Goal: Information Seeking & Learning: Learn about a topic

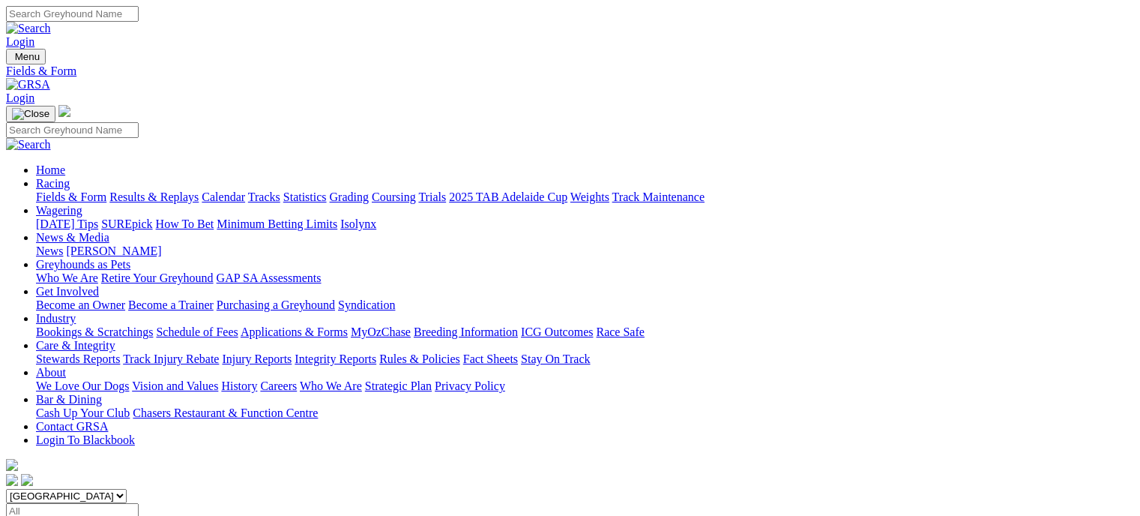
scroll to position [233, 0]
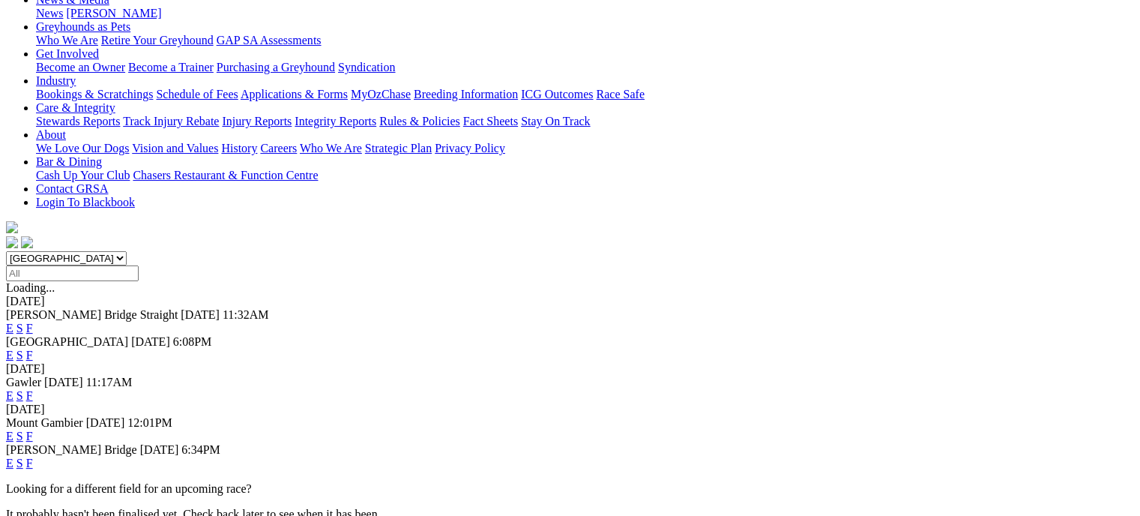
scroll to position [236, 0]
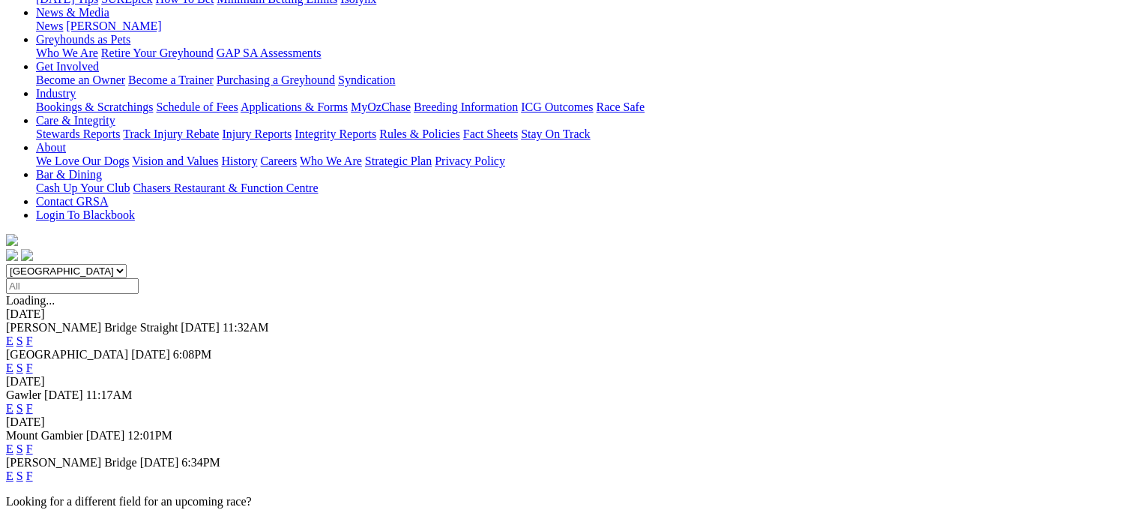
scroll to position [267, 0]
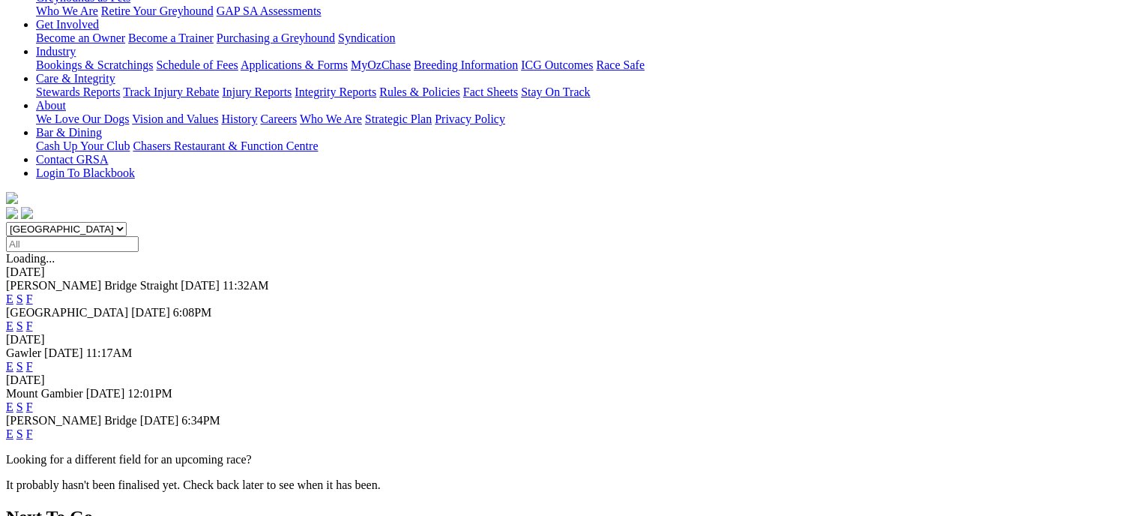
click at [33, 319] on link "F" at bounding box center [29, 325] width 7 height 13
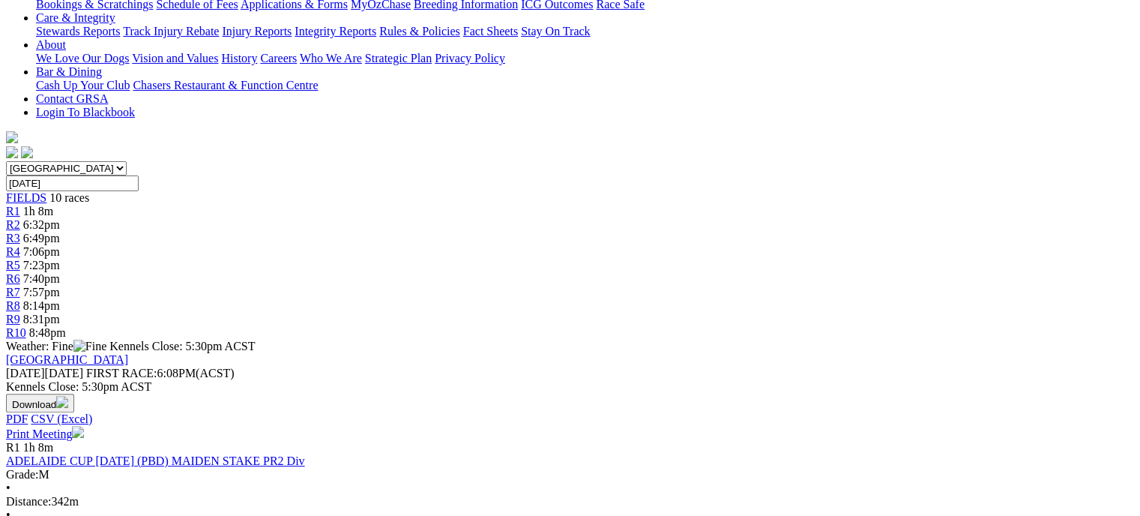
scroll to position [352, 0]
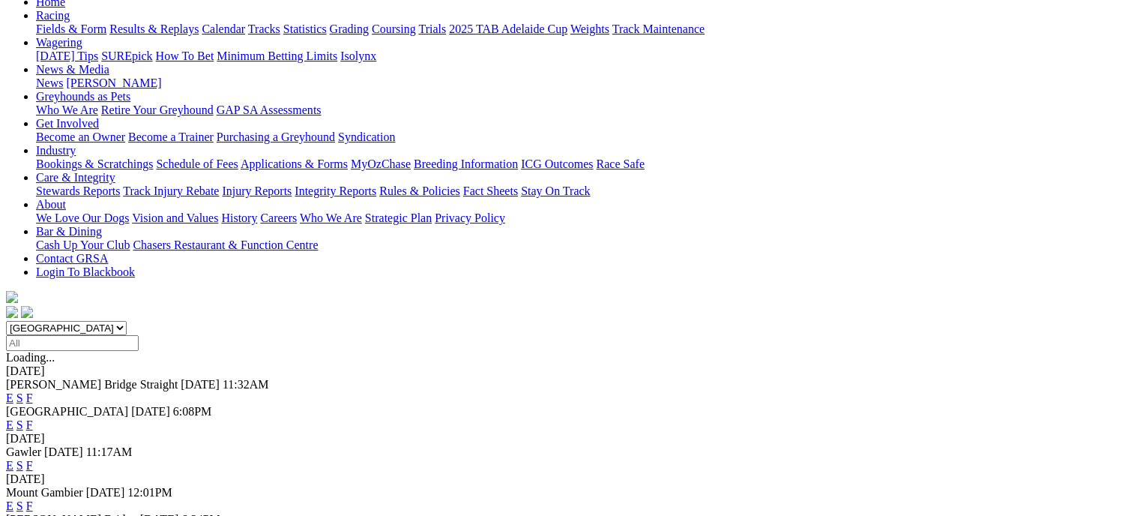
scroll to position [181, 0]
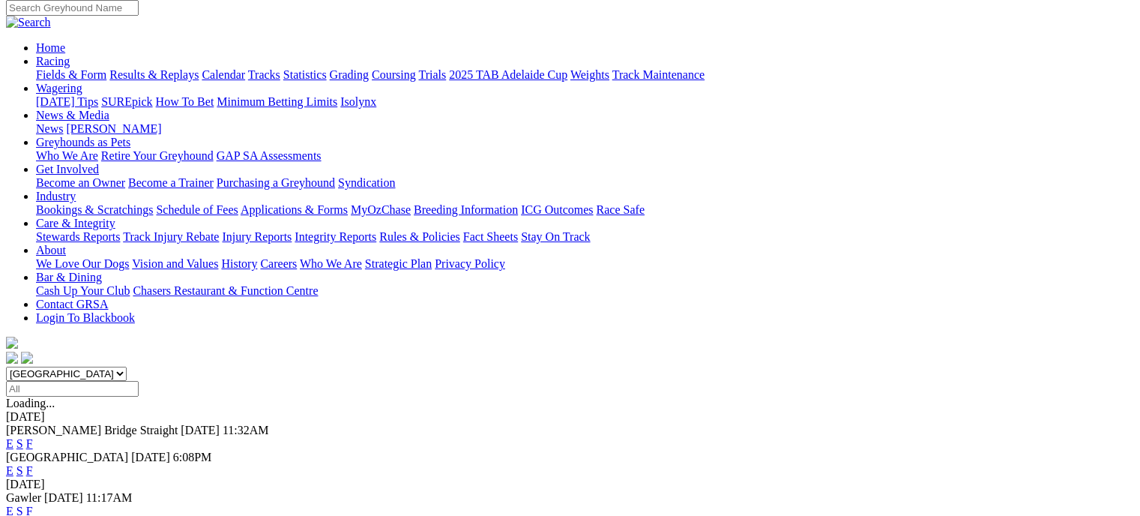
scroll to position [155, 0]
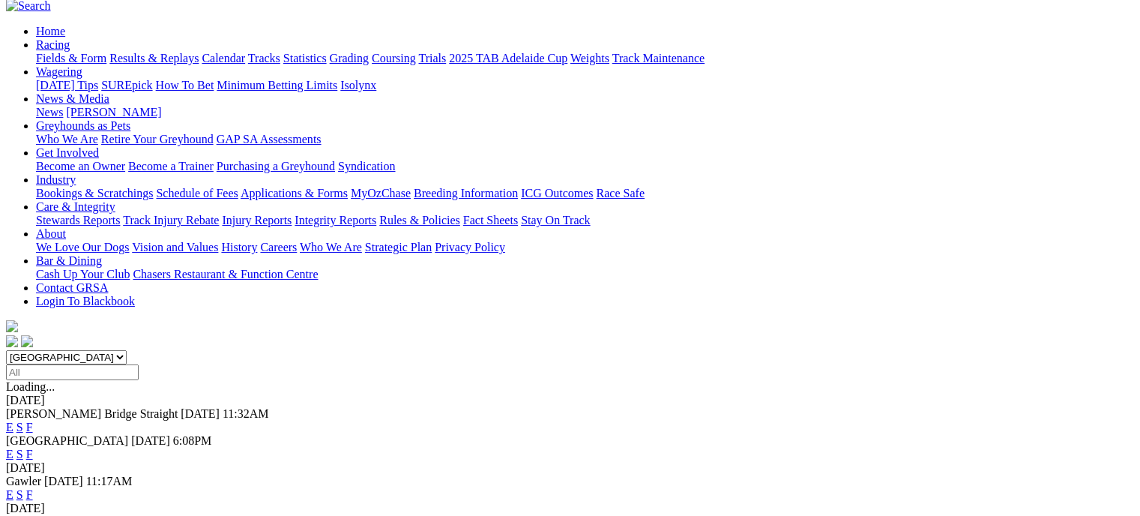
scroll to position [141, 0]
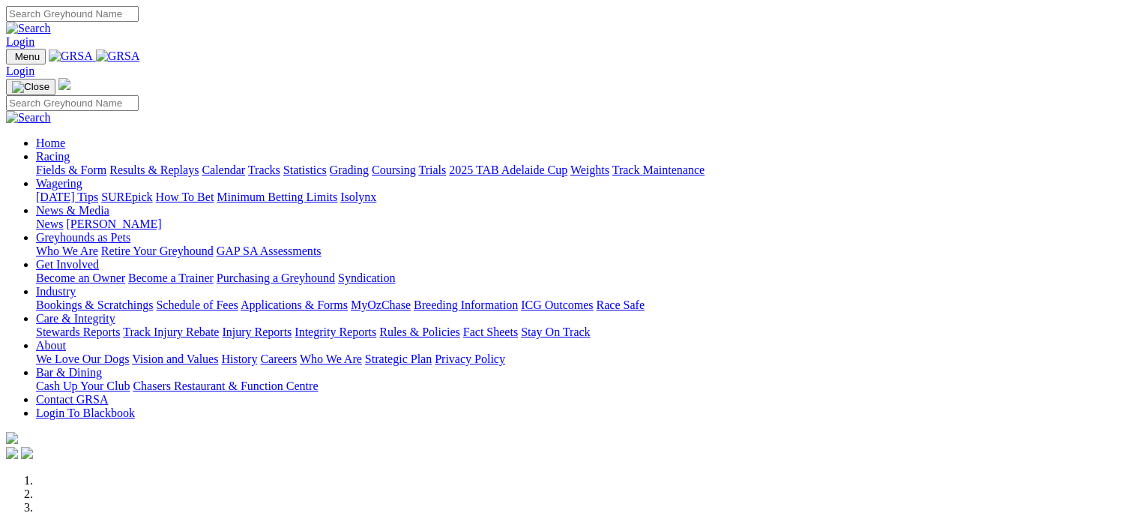
click at [70, 150] on link "Racing" at bounding box center [53, 156] width 34 height 13
click at [58, 163] on link "Fields & Form" at bounding box center [71, 169] width 70 height 13
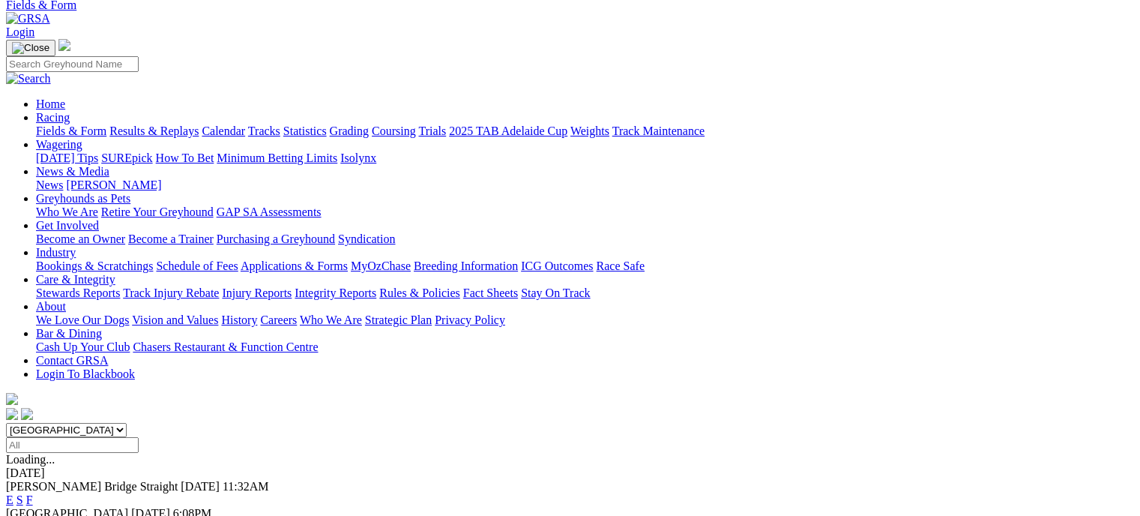
scroll to position [7, 0]
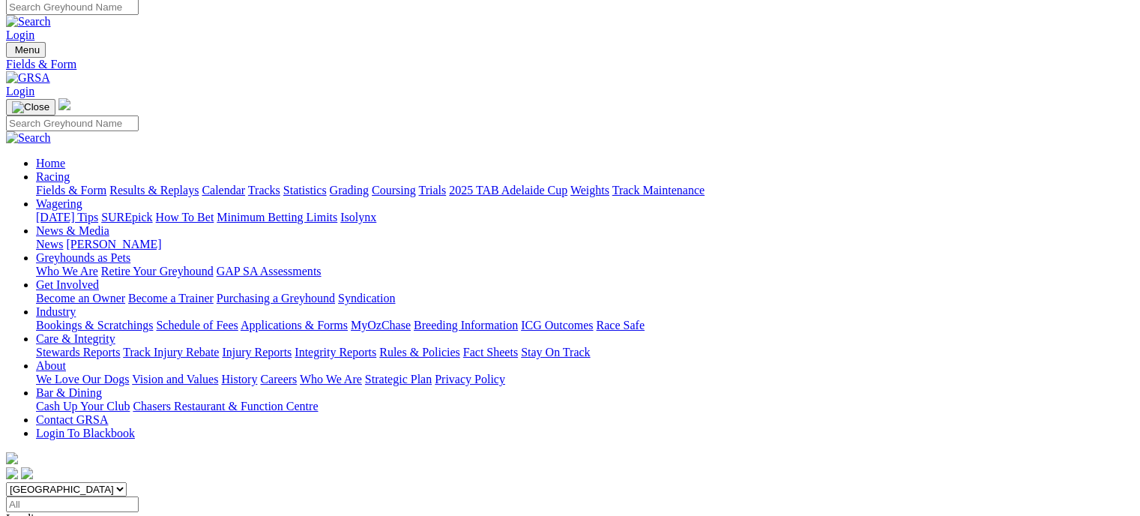
click at [153, 319] on link "Bookings & Scratchings" at bounding box center [94, 325] width 117 height 13
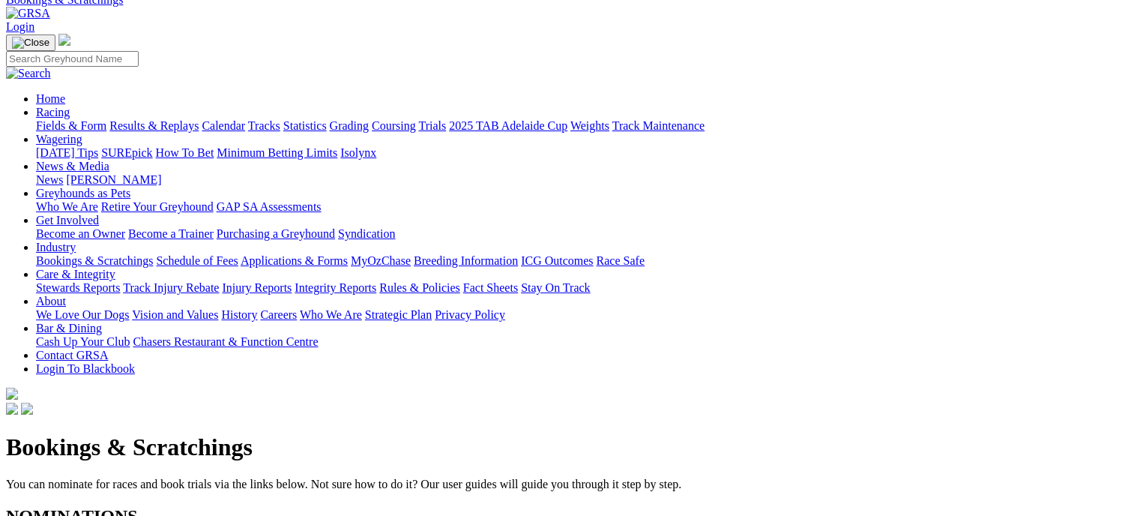
scroll to position [121, 0]
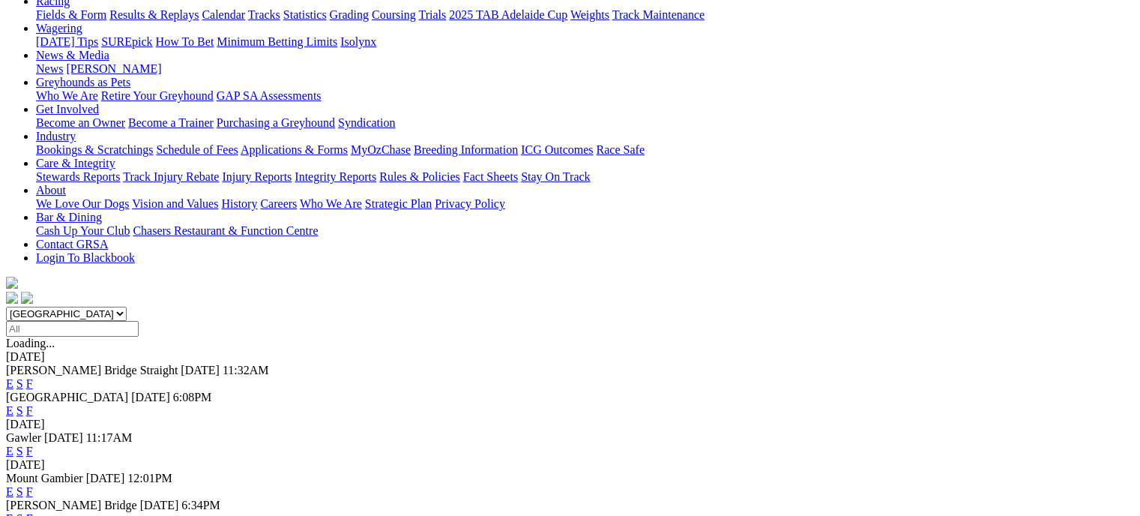
scroll to position [208, 0]
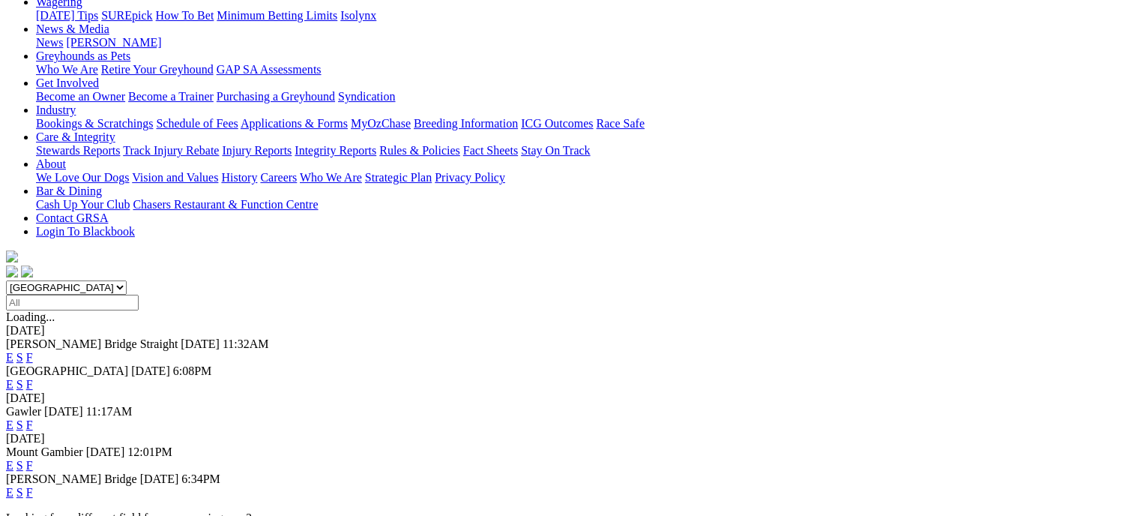
click at [33, 378] on link "F" at bounding box center [29, 384] width 7 height 13
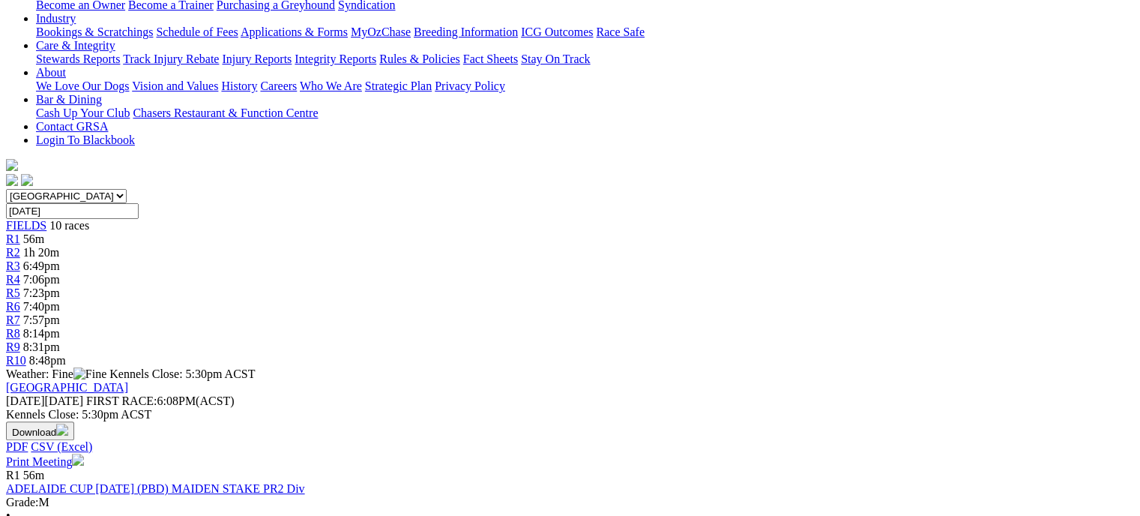
scroll to position [304, 0]
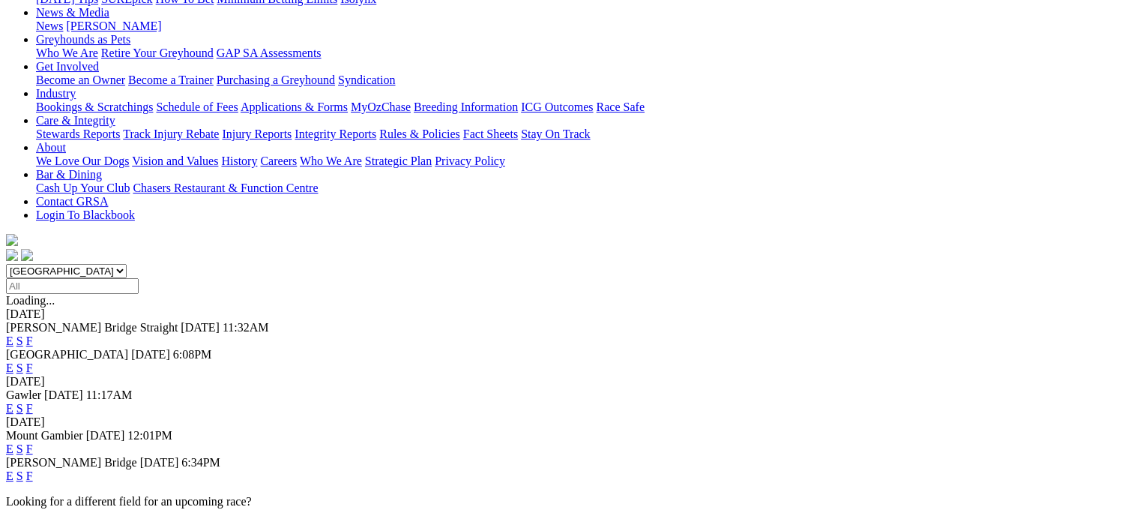
scroll to position [238, 0]
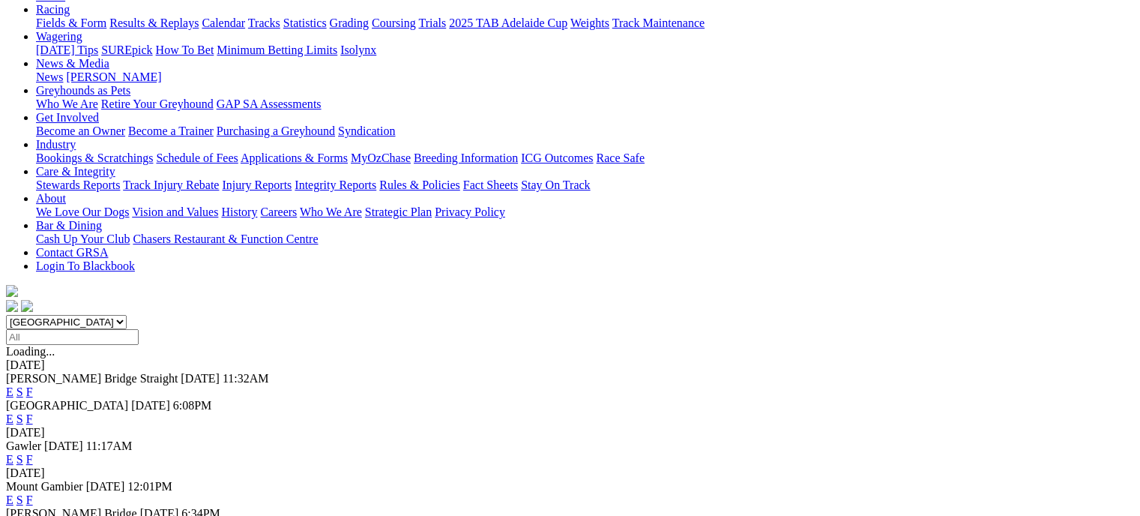
scroll to position [193, 0]
